Goal: Register for event/course: Sign up to attend an event or enroll in a course

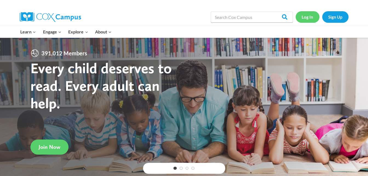
click at [309, 20] on link "Log In" at bounding box center [308, 16] width 24 height 11
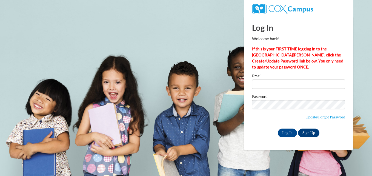
click at [268, 79] on label "Email" at bounding box center [298, 76] width 93 height 5
click at [268, 79] on input "Email" at bounding box center [298, 83] width 93 height 9
click at [258, 90] on div "Email" at bounding box center [298, 83] width 93 height 19
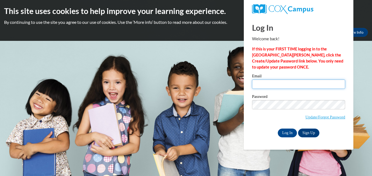
click at [261, 84] on input "Email" at bounding box center [298, 83] width 93 height 9
type input "[EMAIL_ADDRESS][DOMAIN_NAME]"
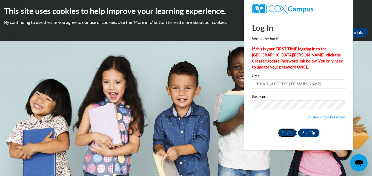
click at [289, 133] on input "Log In" at bounding box center [287, 132] width 19 height 9
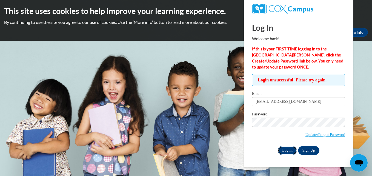
click at [292, 148] on input "Log In" at bounding box center [287, 150] width 19 height 9
click at [286, 151] on input "Log In" at bounding box center [287, 150] width 19 height 9
click at [329, 134] on link "Update/Forgot Password" at bounding box center [325, 134] width 40 height 4
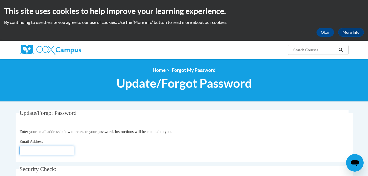
click at [54, 148] on input "Email Address" at bounding box center [46, 150] width 55 height 9
type input "[EMAIL_ADDRESS][DOMAIN_NAME]"
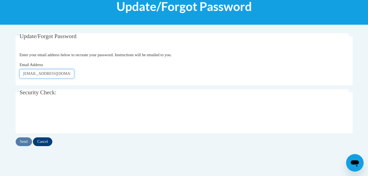
scroll to position [88, 0]
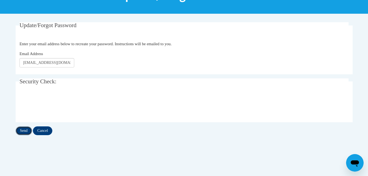
drag, startPoint x: 46, startPoint y: 130, endPoint x: 29, endPoint y: 133, distance: 17.2
click at [29, 133] on input "Send" at bounding box center [24, 130] width 16 height 9
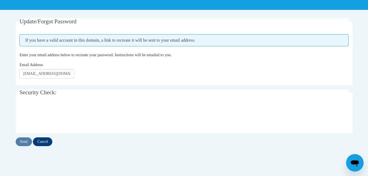
scroll to position [117, 0]
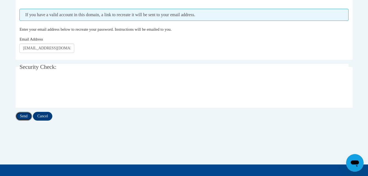
click at [23, 116] on input "Send" at bounding box center [24, 116] width 16 height 9
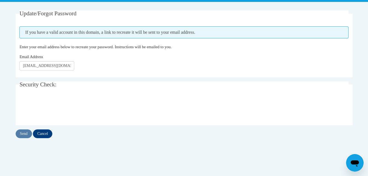
scroll to position [119, 0]
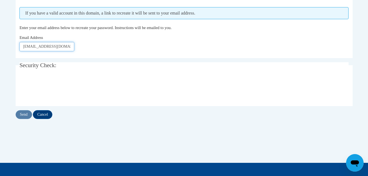
click at [44, 47] on input "crystalandjayce@yahoo.com" at bounding box center [46, 46] width 55 height 9
click at [51, 48] on input "ce@yahoo.com" at bounding box center [46, 46] width 55 height 9
type input "c"
type input "crystalandjace@yahoo.com"
click at [23, 112] on input "Send" at bounding box center [24, 114] width 16 height 9
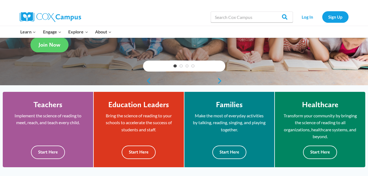
scroll to position [121, 0]
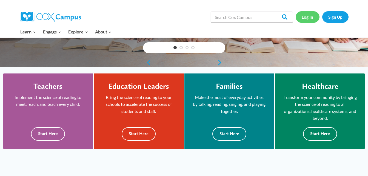
click at [312, 18] on link "Log In" at bounding box center [308, 16] width 24 height 11
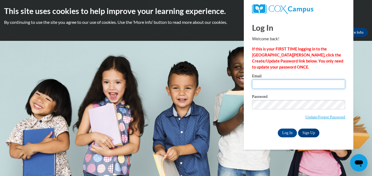
click at [288, 85] on input "Email" at bounding box center [298, 83] width 93 height 9
type input "crystalandjace@yahoo.com"
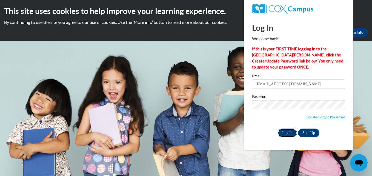
click at [284, 132] on input "Log In" at bounding box center [287, 132] width 19 height 9
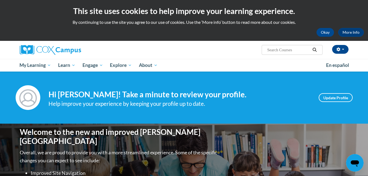
click at [280, 50] on input "Search..." at bounding box center [288, 50] width 44 height 7
type input "build my brain training"
click at [312, 50] on icon "Search" at bounding box center [314, 50] width 5 height 4
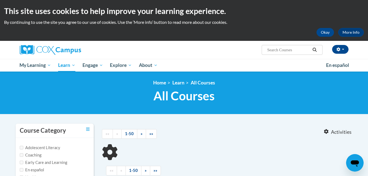
type input "build my brain training"
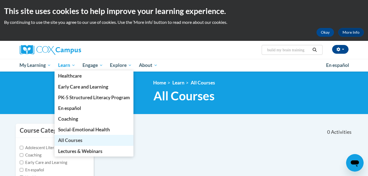
click at [73, 141] on span "All Courses" at bounding box center [70, 140] width 24 height 6
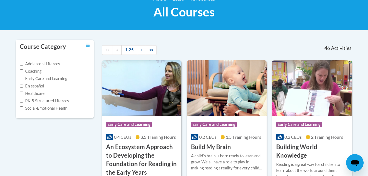
scroll to position [99, 0]
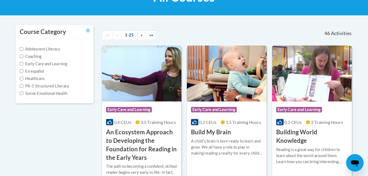
click at [215, 110] on span "Early Care and Learning" at bounding box center [214, 109] width 46 height 5
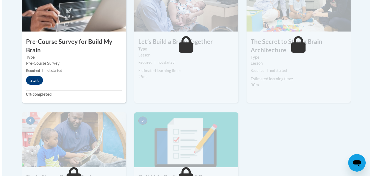
scroll to position [234, 0]
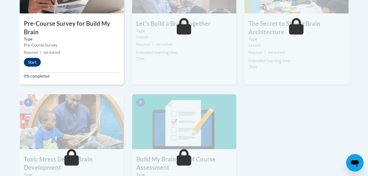
click at [91, 58] on div "1 Pre-Course Survey for Build My Brain Type Pre-Course Survey Required | not st…" at bounding box center [72, 22] width 104 height 126
click at [33, 59] on button "Start" at bounding box center [32, 62] width 17 height 9
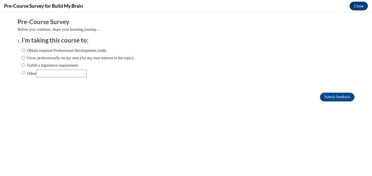
scroll to position [0, 0]
click at [22, 50] on label "Obtain required Professional Development credit." at bounding box center [64, 50] width 85 height 6
click at [22, 50] on input "Obtain required Professional Development credit." at bounding box center [24, 50] width 4 height 6
radio input "true"
click at [324, 94] on input "Submit feedback" at bounding box center [337, 97] width 35 height 9
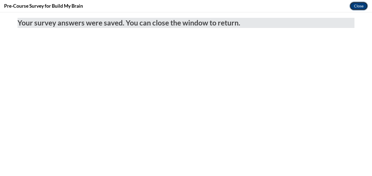
click at [360, 5] on button "Close" at bounding box center [358, 6] width 18 height 9
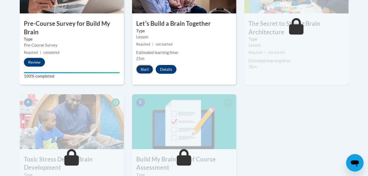
click at [145, 71] on button "Start" at bounding box center [144, 69] width 17 height 9
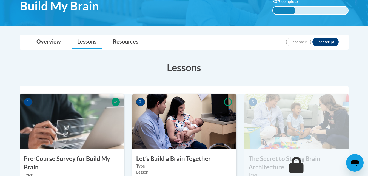
scroll to position [142, 0]
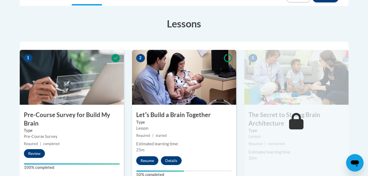
click at [352, 85] on div "Lessons Active Lessons Lessons Preview Activity 1" at bounding box center [184, 168] width 337 height 315
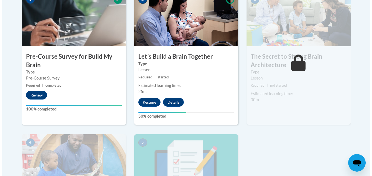
scroll to position [212, 0]
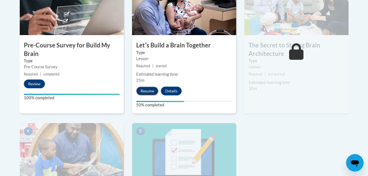
click at [144, 88] on button "Resume" at bounding box center [147, 91] width 22 height 9
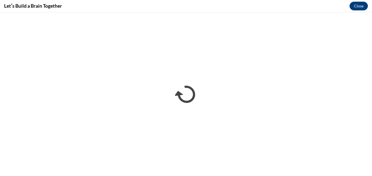
scroll to position [0, 0]
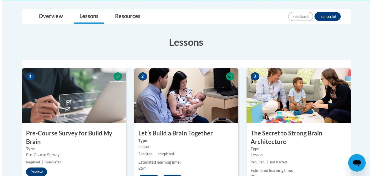
scroll to position [164, 0]
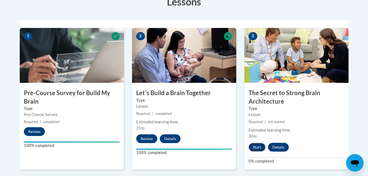
click at [258, 146] on button "Start" at bounding box center [256, 147] width 17 height 9
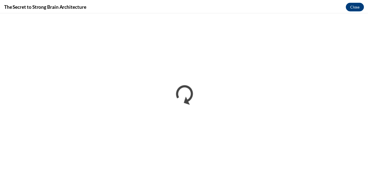
scroll to position [0, 0]
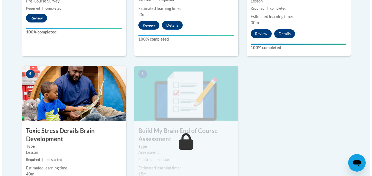
scroll to position [303, 0]
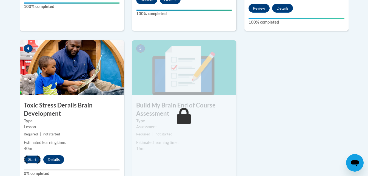
click at [33, 159] on button "Start" at bounding box center [32, 159] width 17 height 9
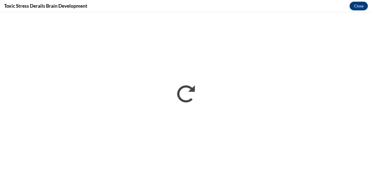
scroll to position [0, 0]
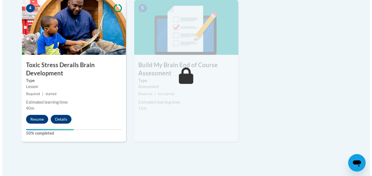
scroll to position [365, 0]
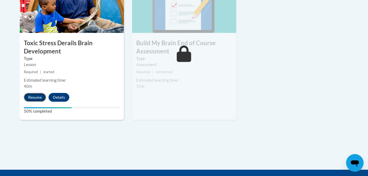
click at [36, 97] on button "Resume" at bounding box center [35, 97] width 22 height 9
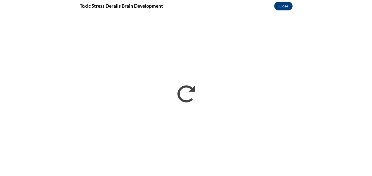
scroll to position [0, 0]
